Goal: Task Accomplishment & Management: Use online tool/utility

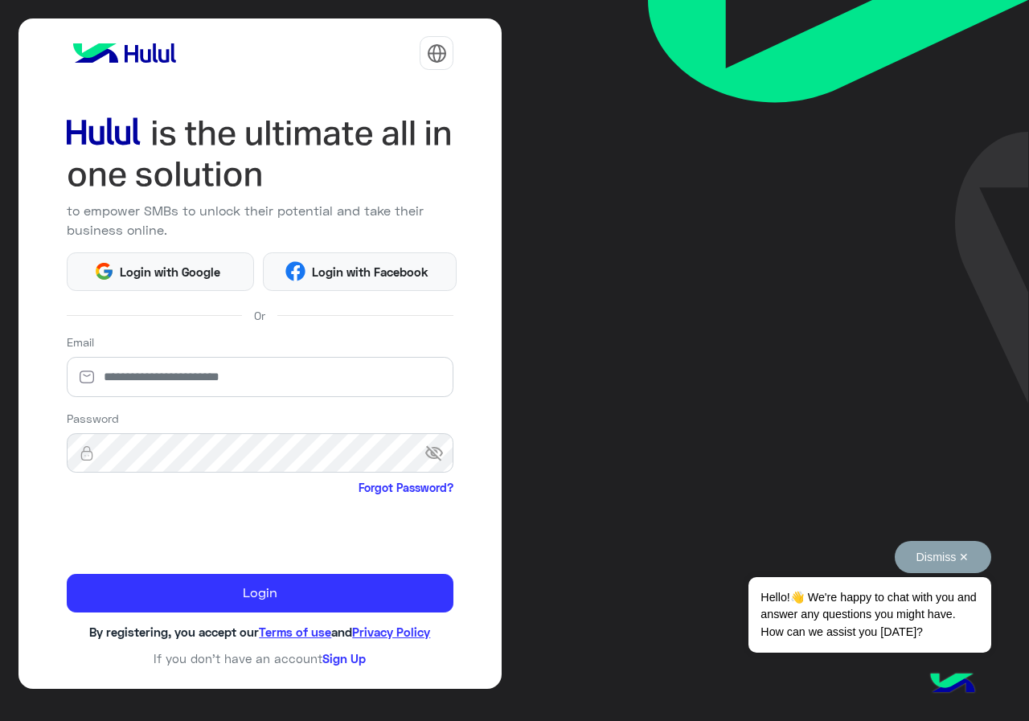
click at [962, 558] on button "Dismiss ✕" at bounding box center [942, 557] width 96 height 32
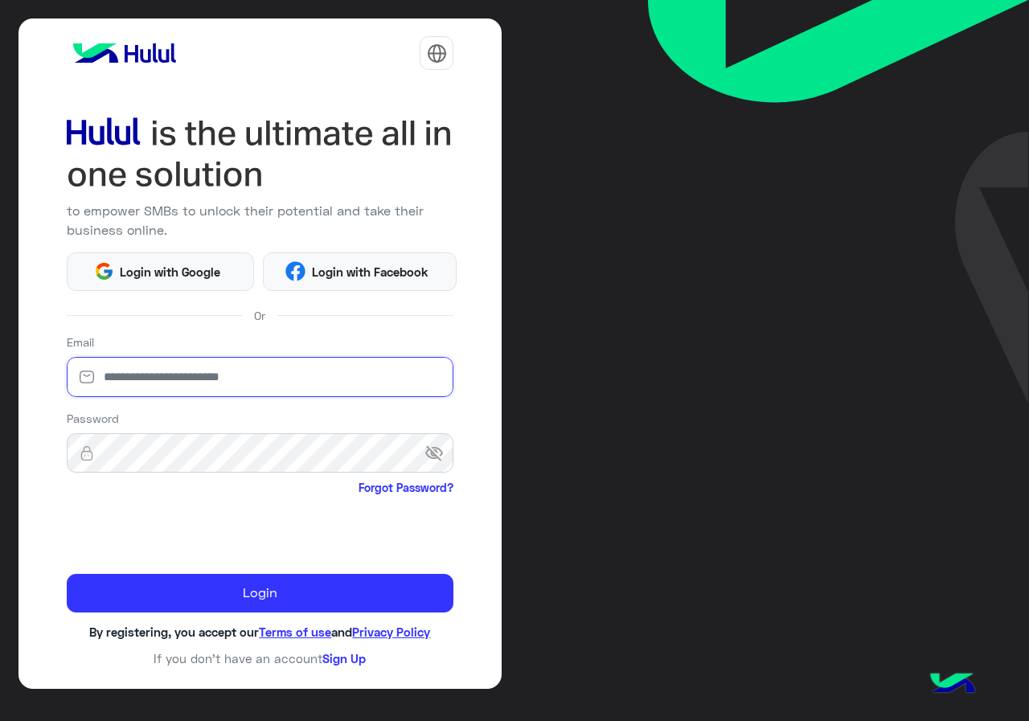
click at [247, 383] on input "email" at bounding box center [260, 377] width 387 height 40
type input "**********"
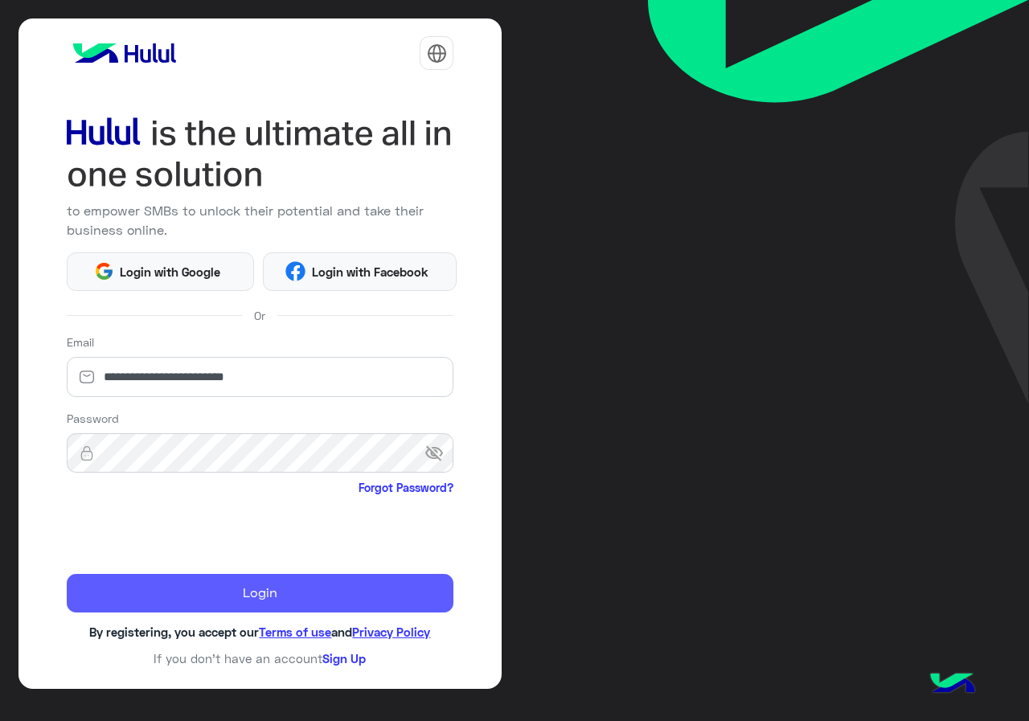
click at [162, 591] on button "Login" at bounding box center [260, 593] width 387 height 39
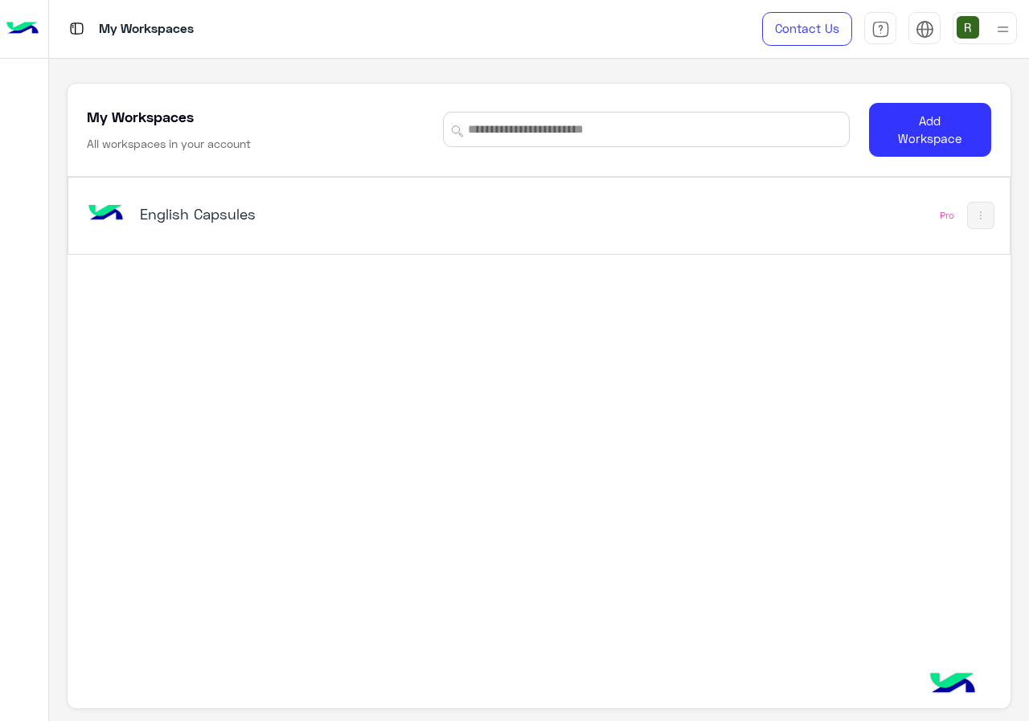
click at [485, 219] on div "English Capsules" at bounding box center [357, 215] width 546 height 47
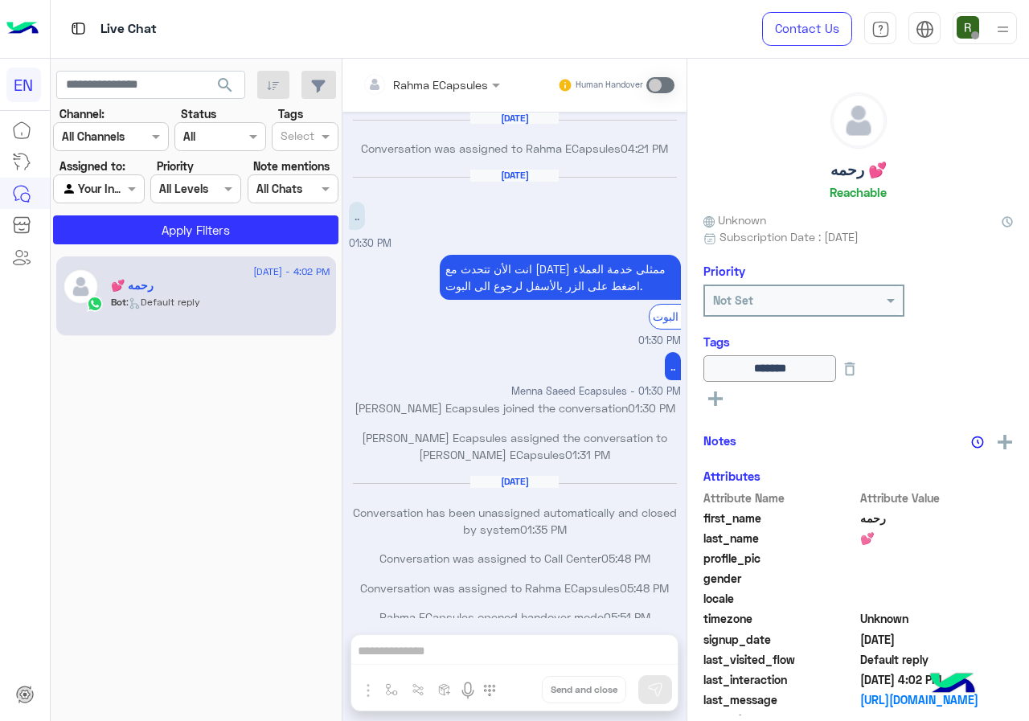
scroll to position [790, 0]
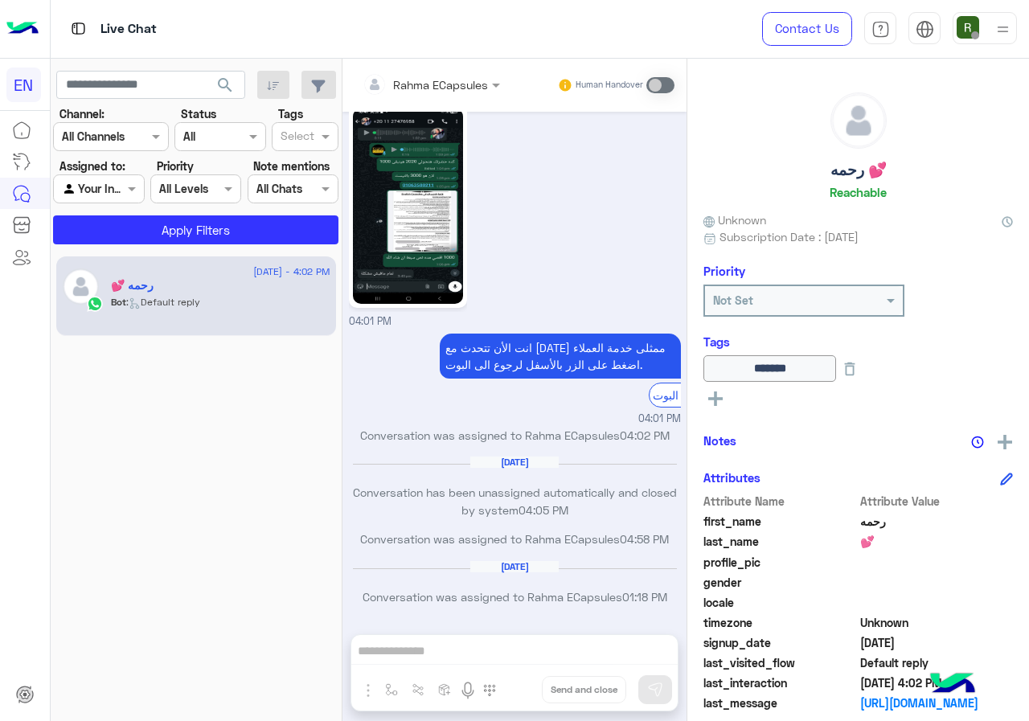
click at [135, 145] on div "Channel All Channels" at bounding box center [101, 136] width 94 height 17
click at [137, 200] on div "WhatsApp" at bounding box center [111, 199] width 116 height 31
click at [145, 236] on button "Apply Filters" at bounding box center [195, 229] width 285 height 29
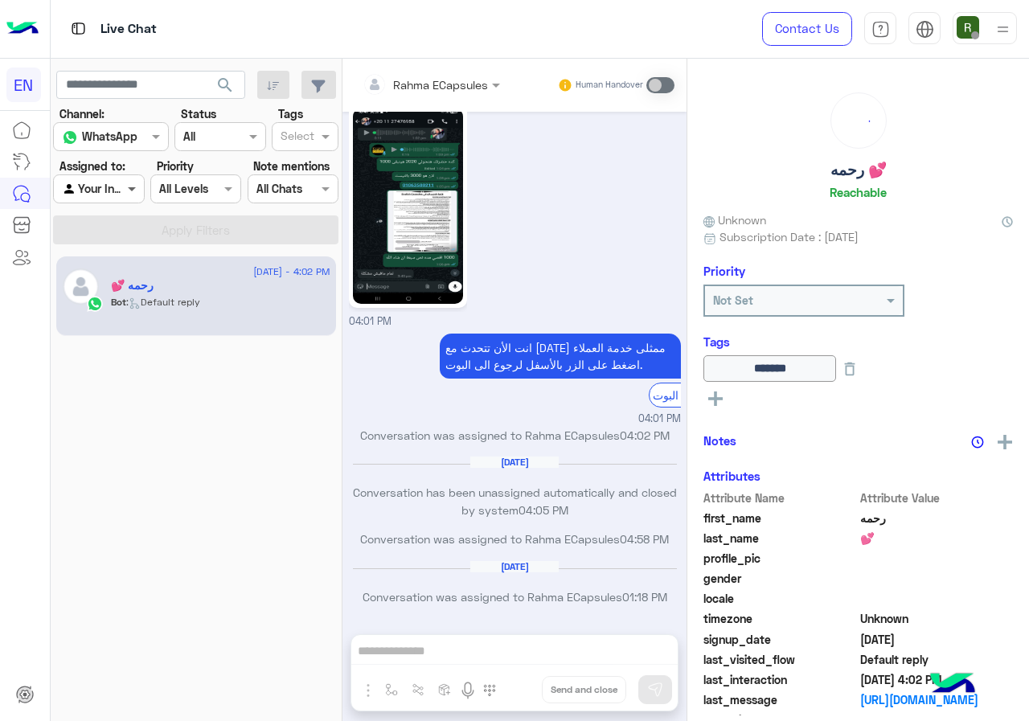
click at [124, 194] on span at bounding box center [134, 188] width 20 height 17
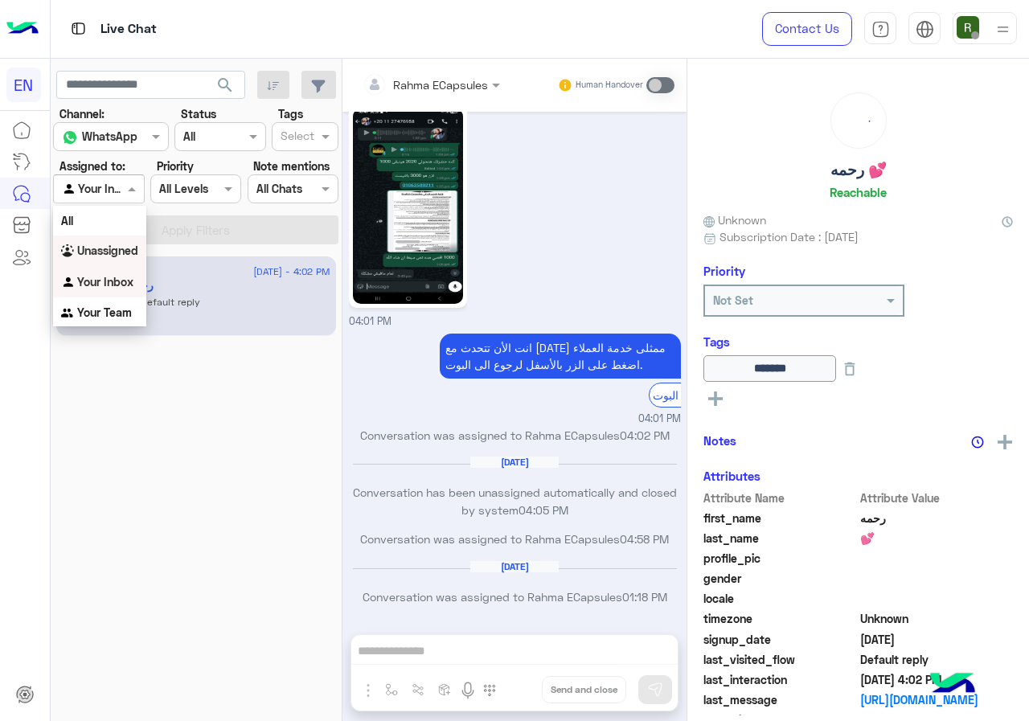
click at [121, 250] on b "Unassigned" at bounding box center [107, 250] width 61 height 14
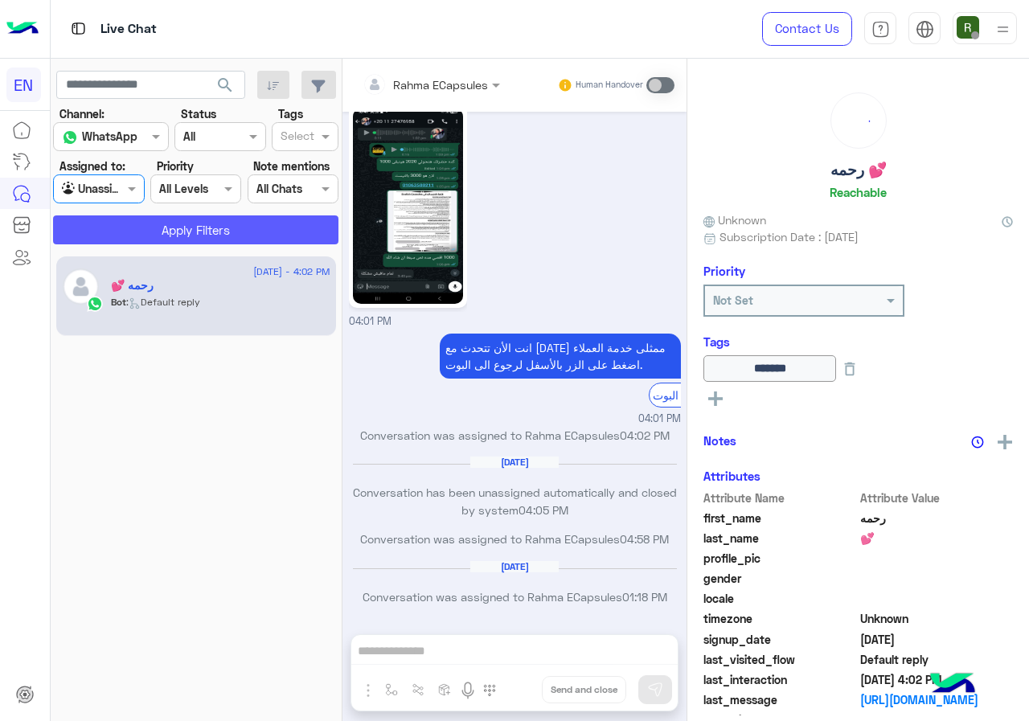
click at [133, 236] on button "Apply Filters" at bounding box center [195, 229] width 285 height 29
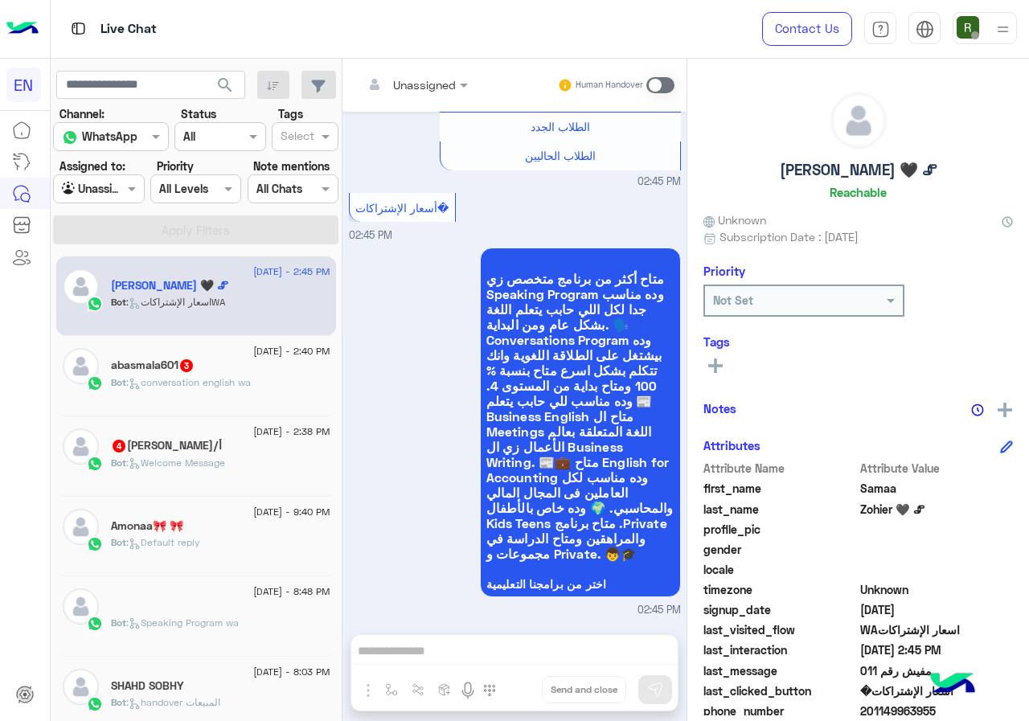
click at [111, 207] on section "Channel: Channel WhatsApp Status Channel All Tags Select Assigned to: Agent Fil…" at bounding box center [197, 174] width 268 height 139
click at [109, 194] on div at bounding box center [98, 188] width 89 height 18
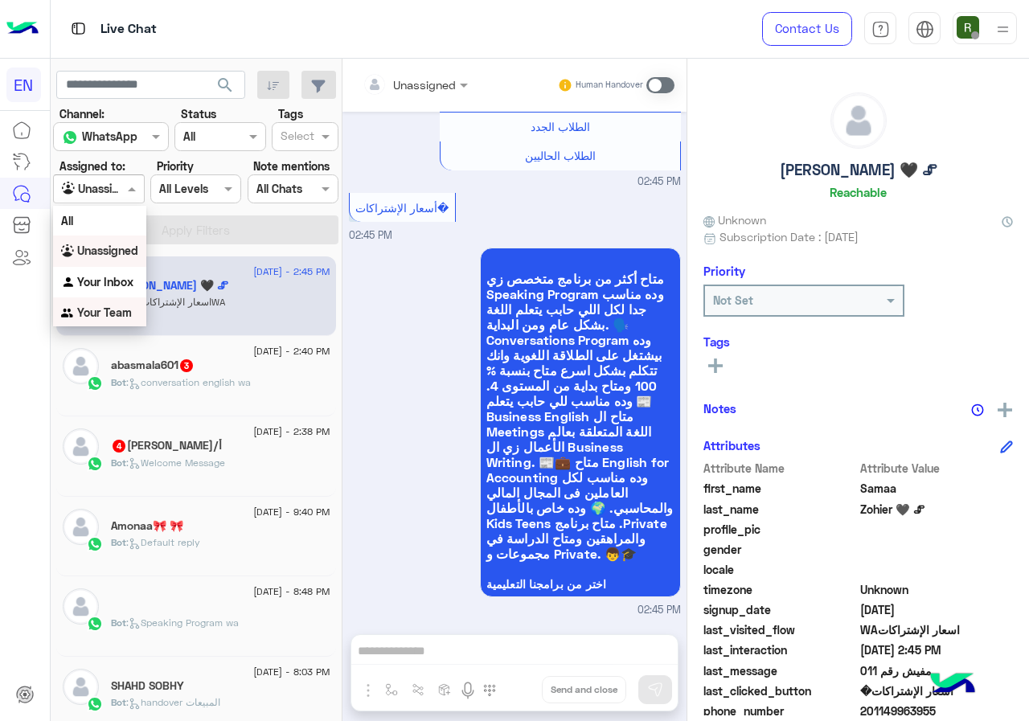
click at [106, 307] on b "Your Team" at bounding box center [104, 312] width 55 height 14
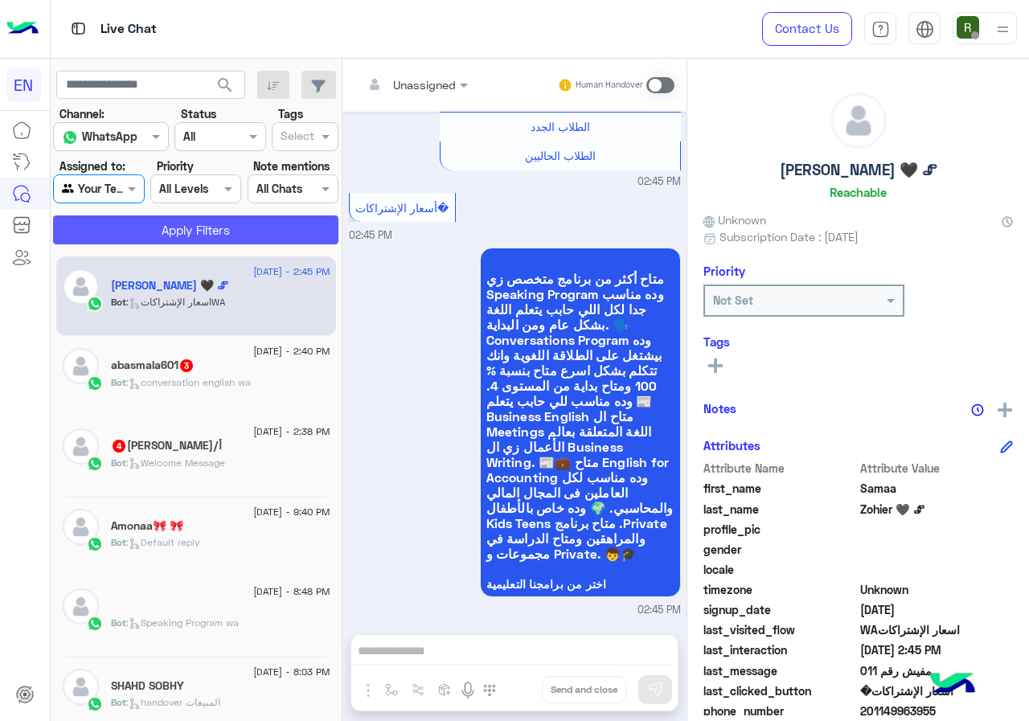
click at [135, 239] on button "Apply Filters" at bounding box center [195, 229] width 285 height 29
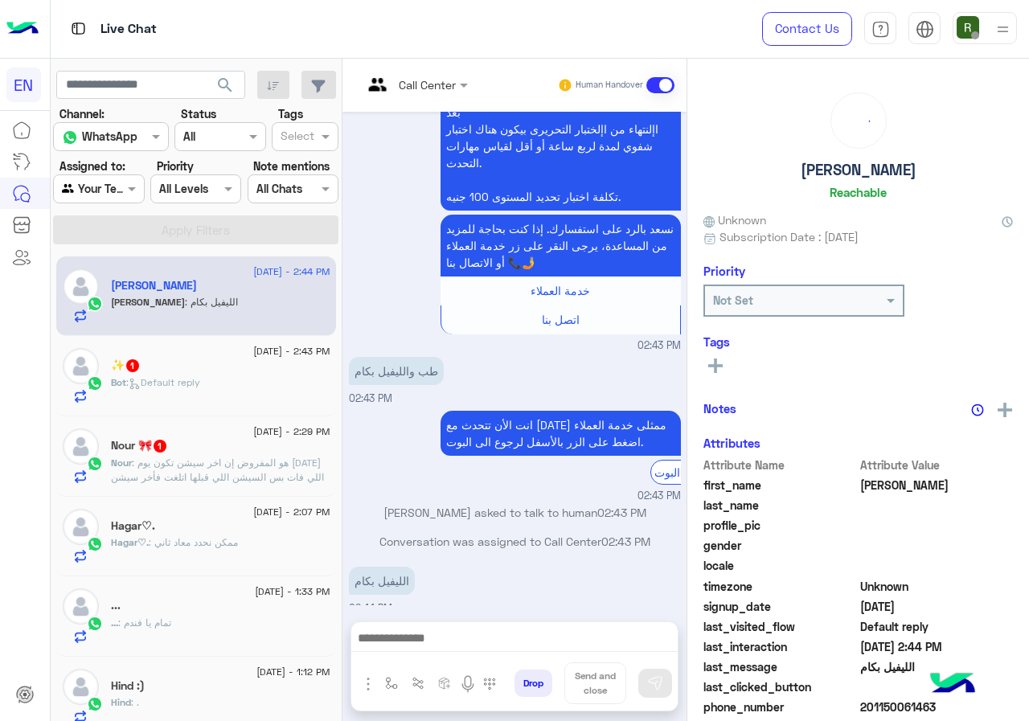
click at [95, 183] on input "text" at bounding box center [80, 189] width 37 height 17
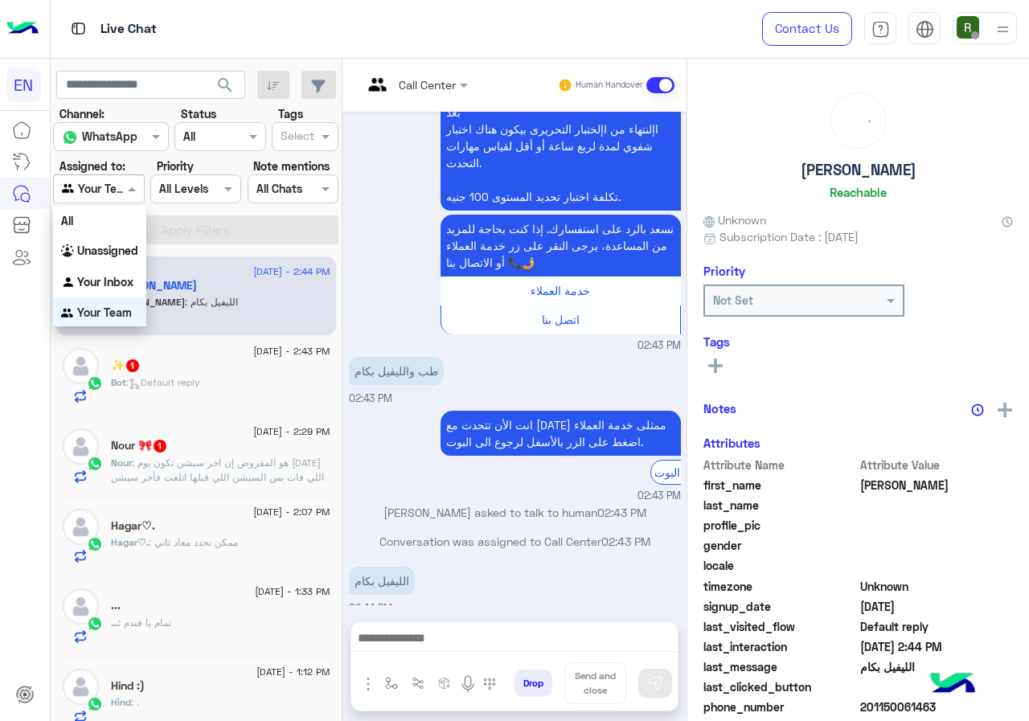
scroll to position [2, 0]
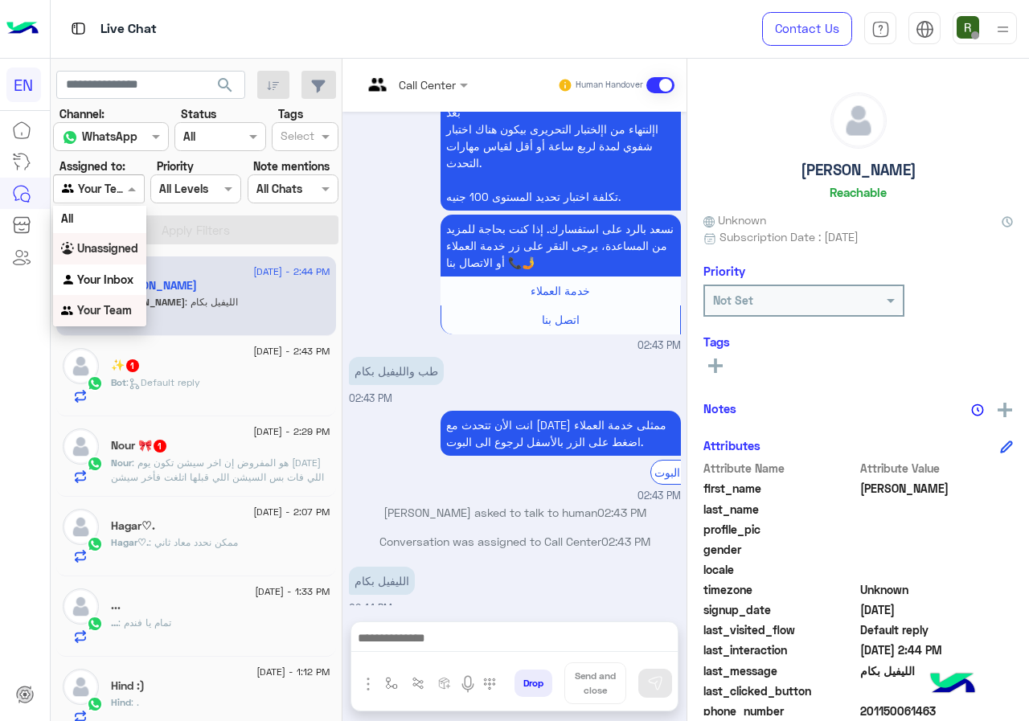
click at [97, 250] on b "Unassigned" at bounding box center [107, 248] width 61 height 14
